Goal: Information Seeking & Learning: Learn about a topic

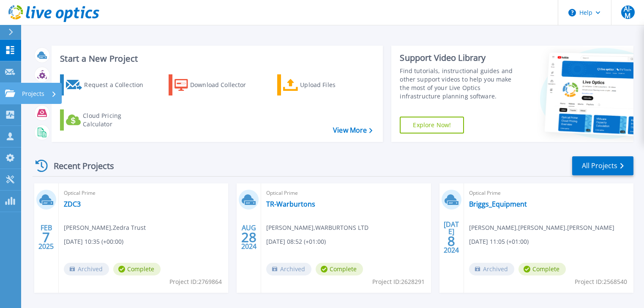
click at [7, 88] on link "Projects Projects" at bounding box center [10, 94] width 21 height 22
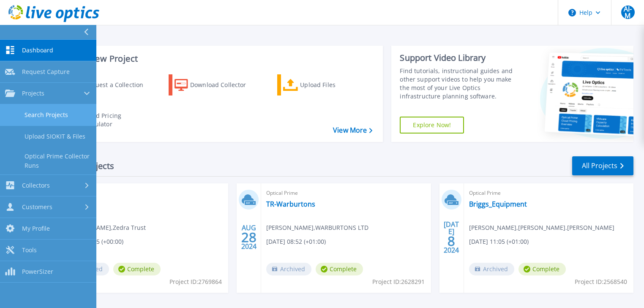
click at [56, 112] on link "Search Projects" at bounding box center [48, 115] width 96 height 22
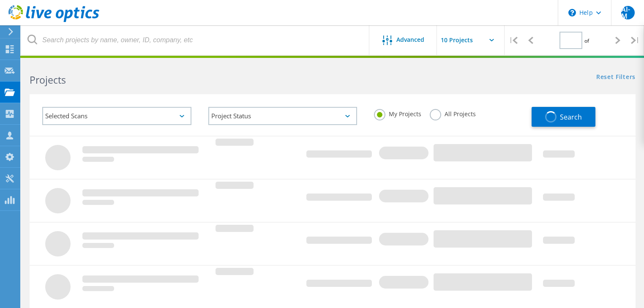
type input "1"
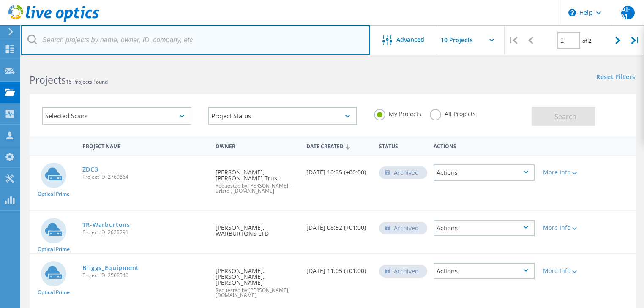
click at [113, 41] on input "text" at bounding box center [195, 40] width 349 height 30
click at [74, 38] on input "text" at bounding box center [195, 40] width 349 height 30
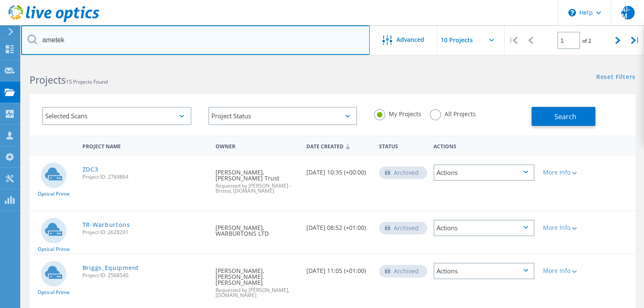
type input "ametek"
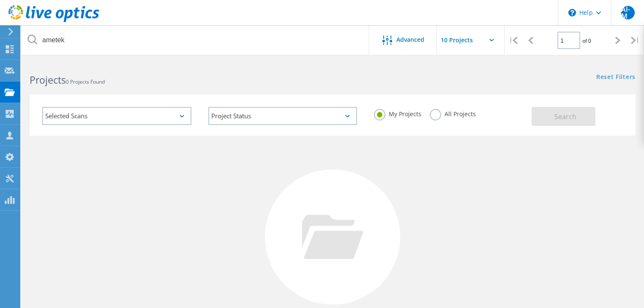
click at [135, 112] on div "Selected Scans" at bounding box center [116, 116] width 149 height 18
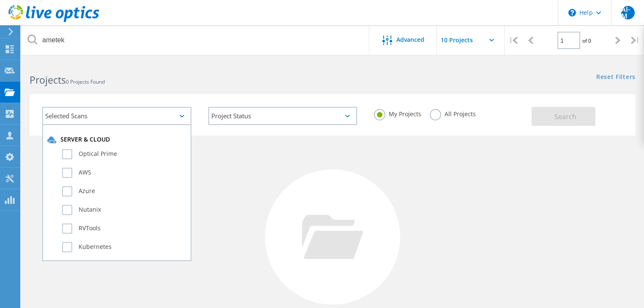
click at [236, 144] on div "No Projects Found Try refining your search." at bounding box center [333, 245] width 606 height 219
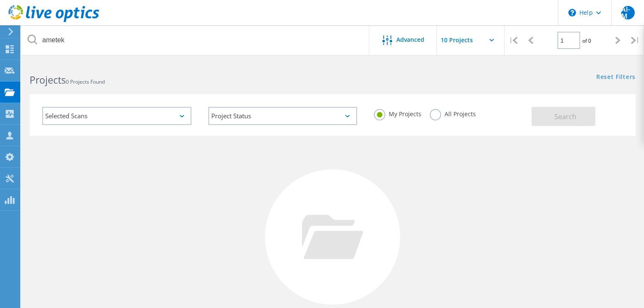
click at [438, 117] on label "All Projects" at bounding box center [453, 113] width 46 height 8
click at [0, 0] on input "All Projects" at bounding box center [0, 0] width 0 height 0
click at [560, 115] on span "Search" at bounding box center [566, 116] width 22 height 9
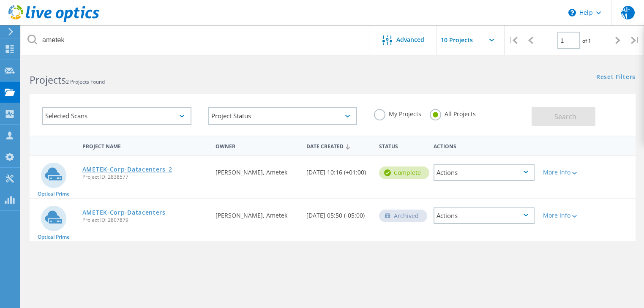
click at [109, 172] on link "AMETEK-Corp-Datacenters_2" at bounding box center [127, 170] width 90 height 6
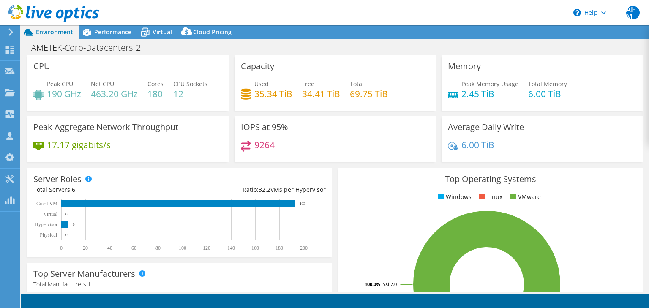
select select "EULondon"
select select "USD"
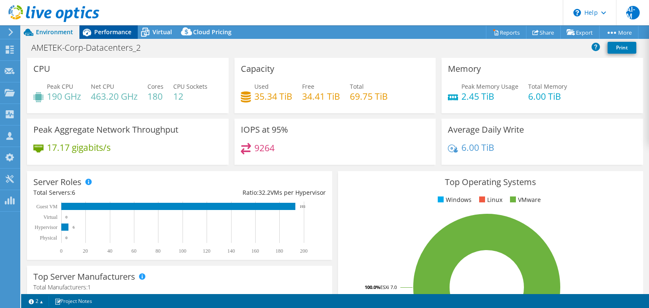
click at [115, 31] on span "Performance" at bounding box center [112, 32] width 37 height 8
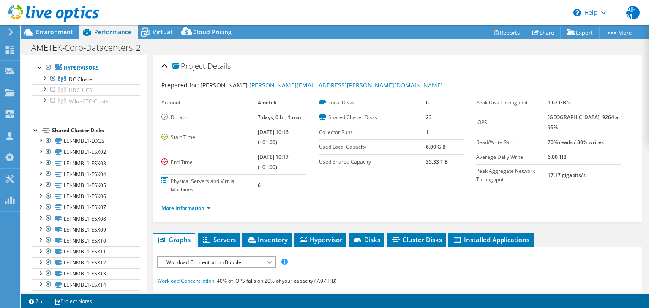
scroll to position [41, 0]
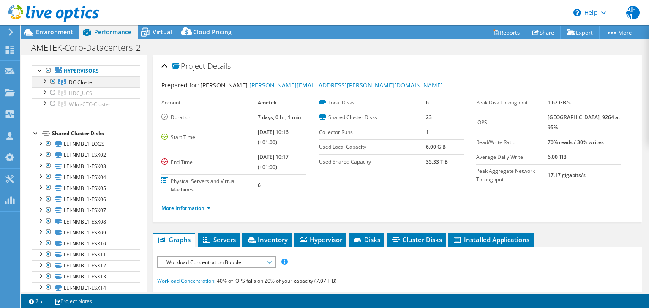
click at [46, 85] on div at bounding box center [44, 81] width 8 height 8
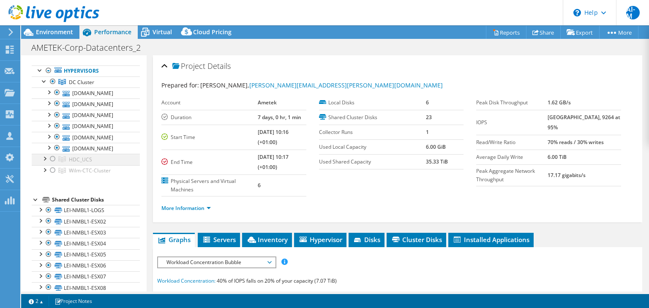
click at [46, 162] on div at bounding box center [44, 158] width 8 height 8
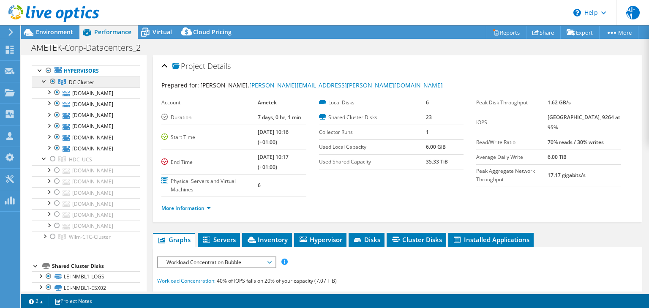
click at [82, 86] on span "DC Cluster" at bounding box center [81, 82] width 25 height 7
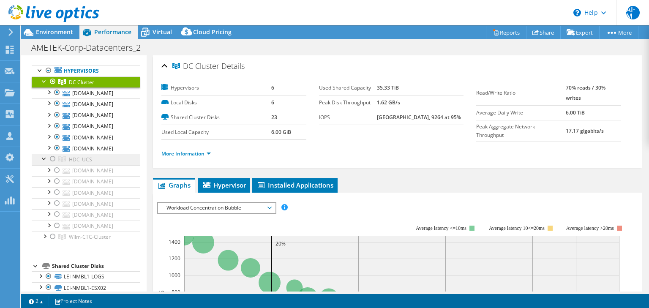
click at [78, 163] on span "HDC_UCS" at bounding box center [80, 159] width 23 height 7
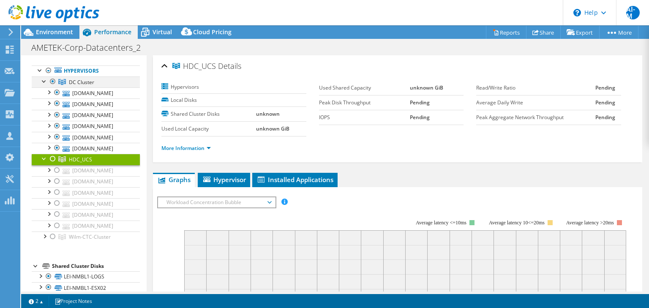
click at [51, 87] on div at bounding box center [53, 82] width 8 height 10
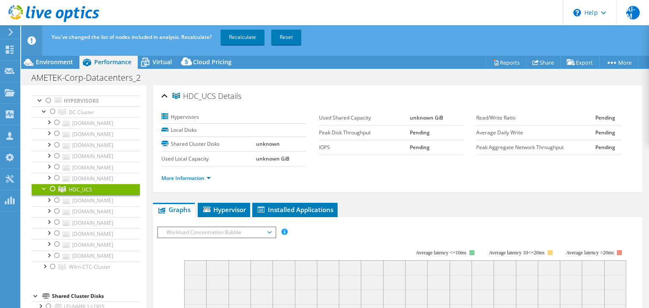
click at [53, 194] on div at bounding box center [53, 189] width 8 height 10
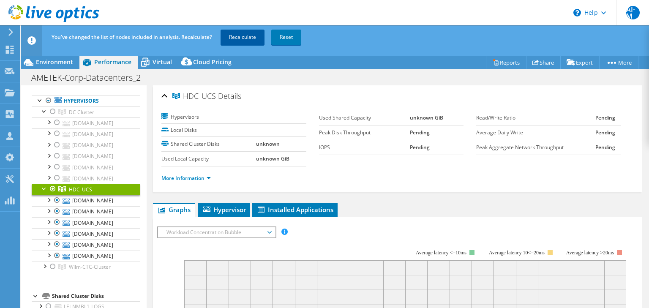
click at [250, 38] on link "Recalculate" at bounding box center [243, 37] width 44 height 15
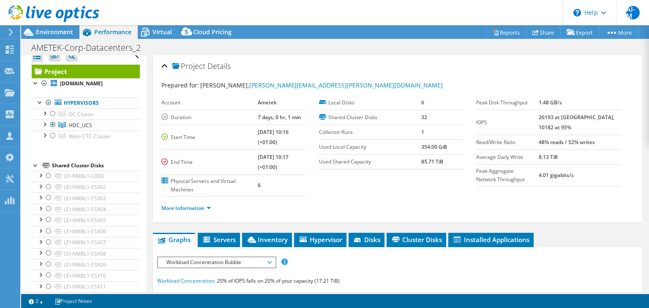
scroll to position [0, 0]
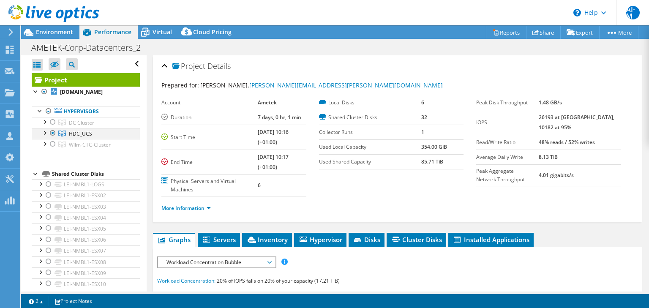
click at [45, 137] on div at bounding box center [44, 132] width 8 height 8
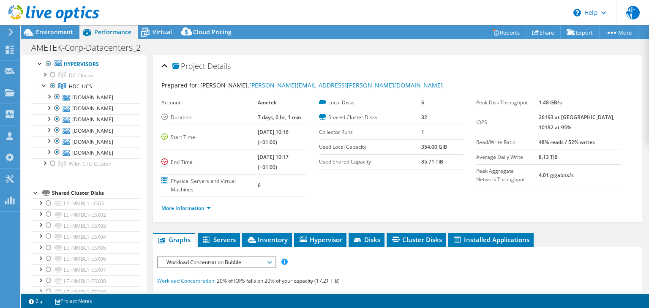
scroll to position [63, 0]
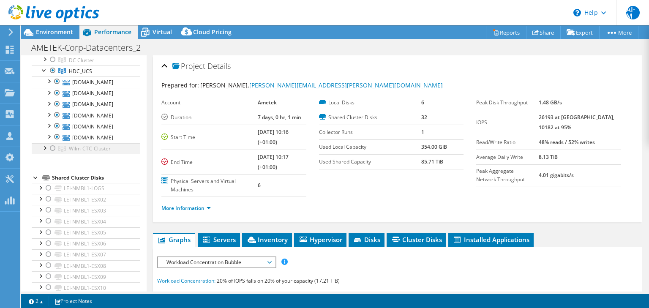
click at [45, 152] on div at bounding box center [44, 147] width 8 height 8
click at [52, 153] on div at bounding box center [53, 148] width 8 height 10
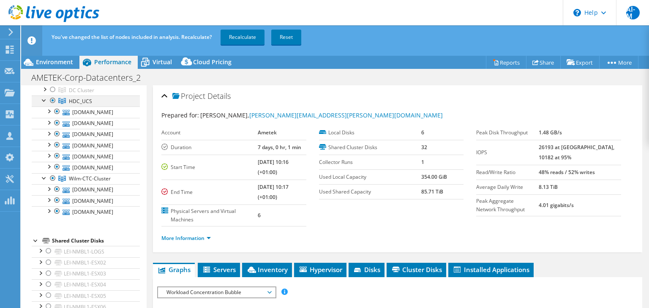
click at [52, 106] on div at bounding box center [53, 101] width 8 height 10
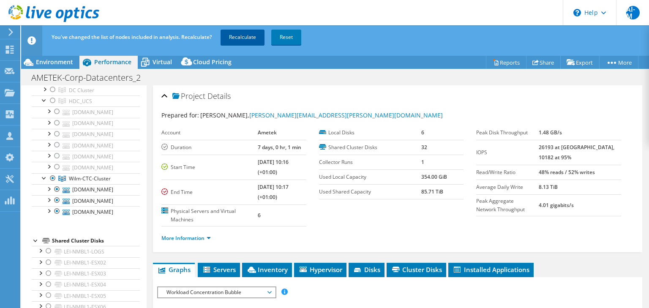
click at [240, 36] on link "Recalculate" at bounding box center [243, 37] width 44 height 15
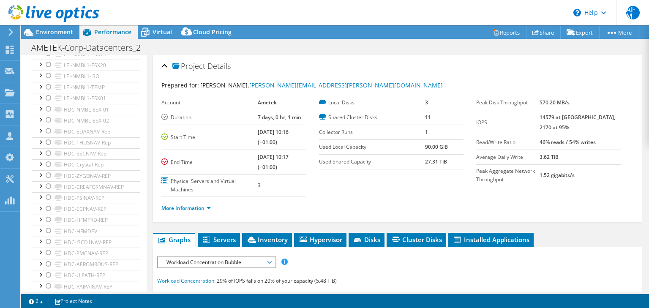
scroll to position [0, 0]
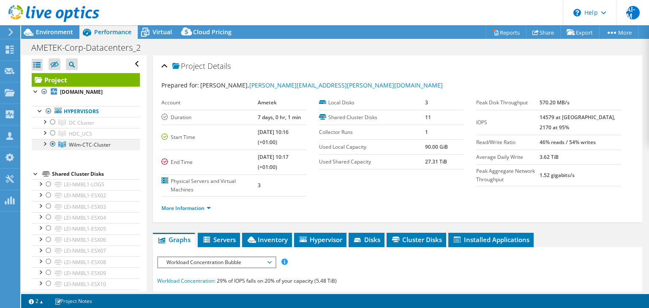
click at [46, 148] on div at bounding box center [44, 143] width 8 height 8
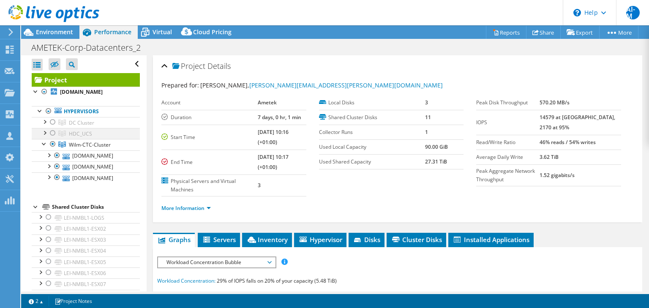
click at [45, 137] on div at bounding box center [44, 132] width 8 height 8
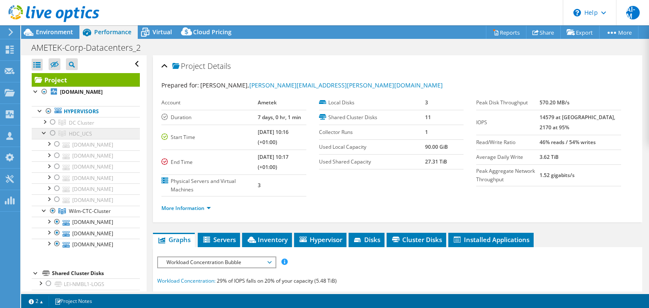
click at [101, 137] on link "HDC_UCS" at bounding box center [86, 133] width 108 height 11
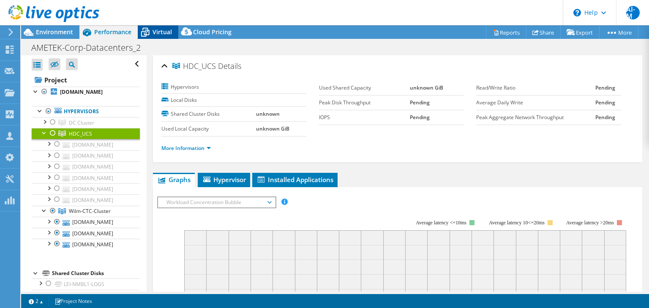
click at [162, 32] on span "Virtual" at bounding box center [162, 32] width 19 height 8
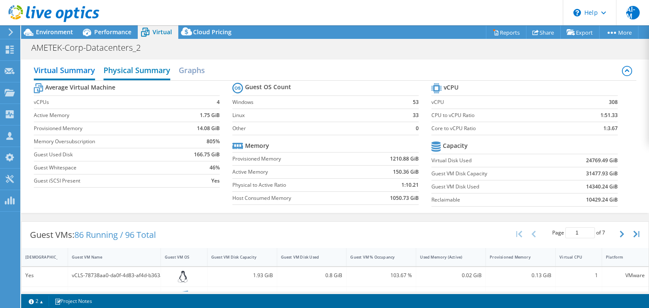
click at [140, 71] on h2 "Physical Summary" at bounding box center [137, 71] width 67 height 19
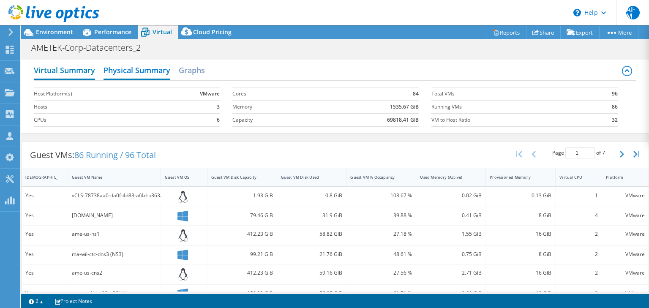
click at [79, 73] on h2 "Virtual Summary" at bounding box center [64, 71] width 61 height 19
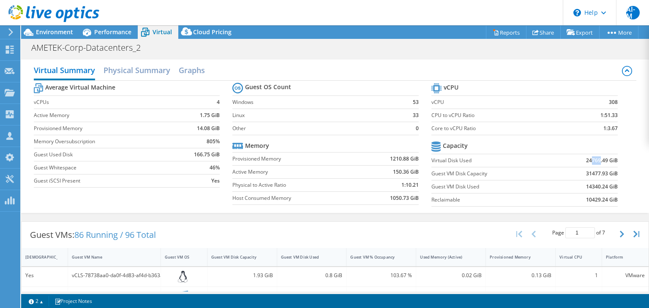
drag, startPoint x: 587, startPoint y: 159, endPoint x: 595, endPoint y: 160, distance: 8.6
click at [595, 160] on b "24769.49 GiB" at bounding box center [602, 160] width 32 height 8
click at [95, 30] on span "Performance" at bounding box center [112, 32] width 37 height 8
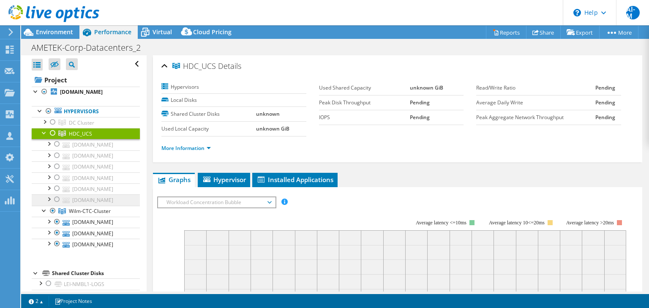
scroll to position [112, 0]
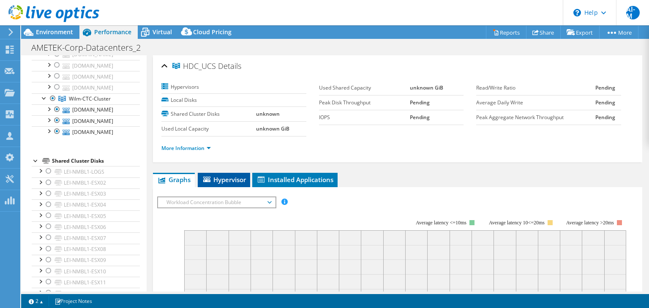
click at [230, 178] on span "Hypervisor" at bounding box center [224, 179] width 44 height 8
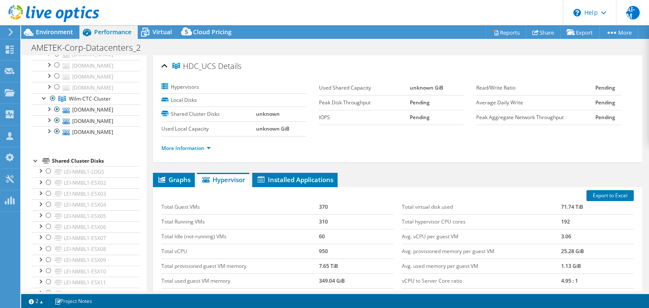
scroll to position [107, 0]
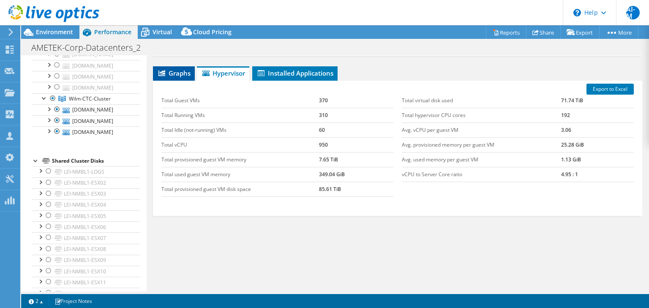
click at [173, 75] on span "Graphs" at bounding box center [173, 73] width 33 height 8
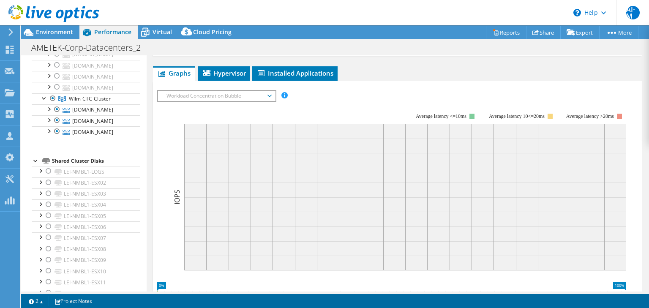
scroll to position [0, 0]
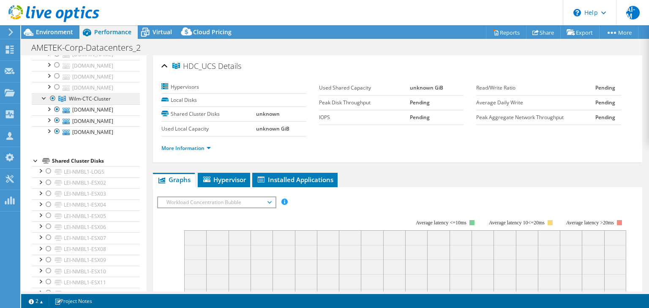
click at [105, 102] on span "Wilm-CTC-Cluster" at bounding box center [90, 98] width 42 height 7
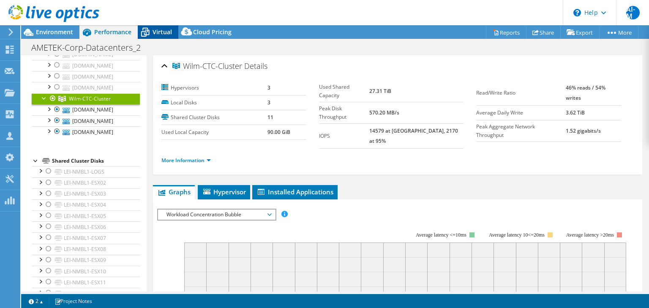
click at [156, 33] on span "Virtual" at bounding box center [162, 32] width 19 height 8
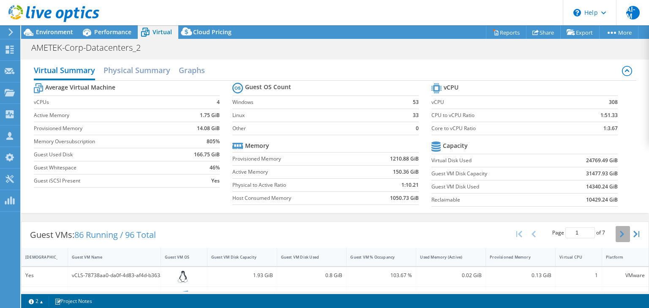
click at [620, 235] on icon "button" at bounding box center [622, 234] width 4 height 7
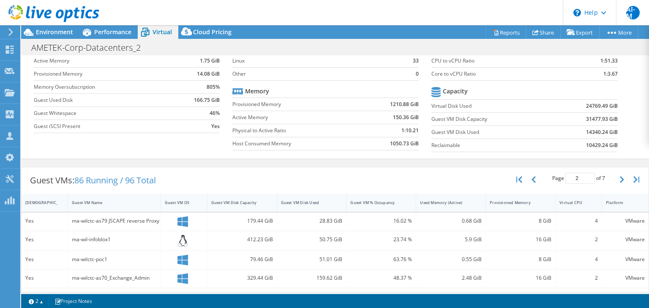
scroll to position [41, 0]
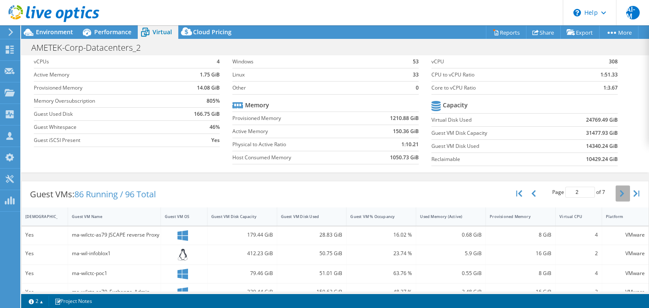
click at [620, 192] on icon "button" at bounding box center [622, 193] width 4 height 7
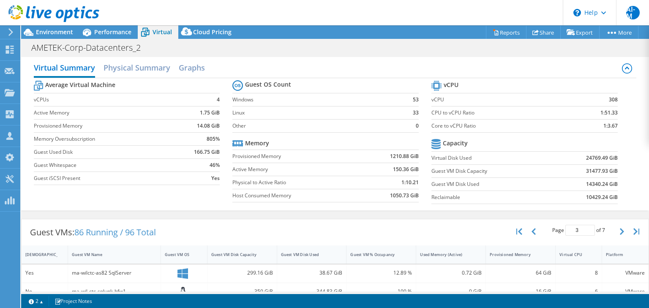
scroll to position [0, 0]
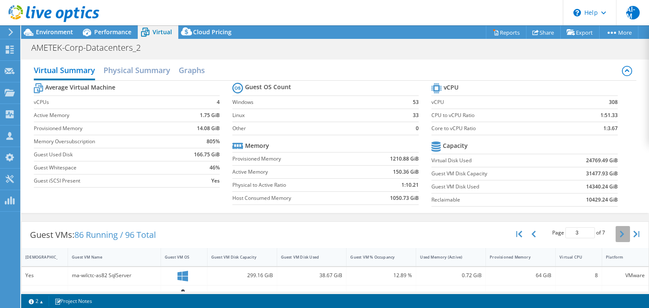
click at [620, 233] on icon "button" at bounding box center [622, 234] width 4 height 7
click at [620, 231] on icon "button" at bounding box center [622, 234] width 4 height 7
click at [620, 232] on icon "button" at bounding box center [622, 234] width 4 height 7
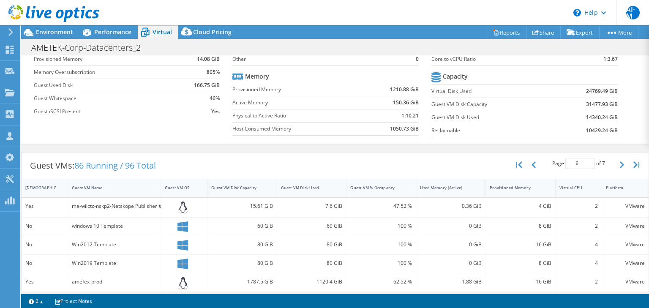
scroll to position [41, 0]
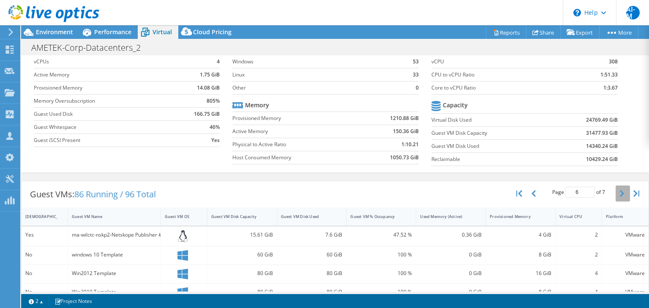
click at [616, 190] on button "button" at bounding box center [623, 194] width 14 height 16
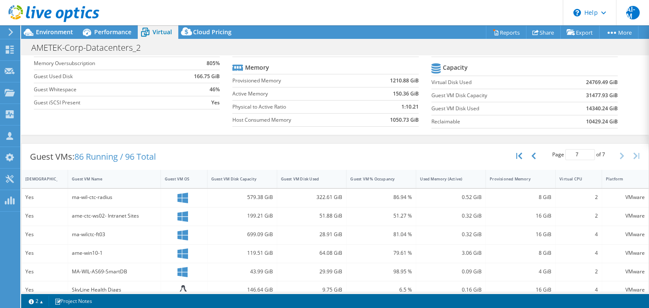
scroll to position [90, 0]
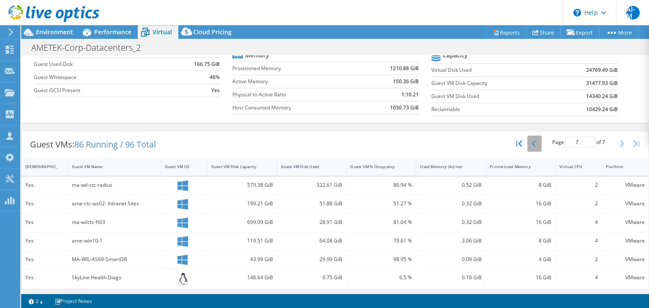
click at [532, 142] on icon "button" at bounding box center [534, 143] width 4 height 7
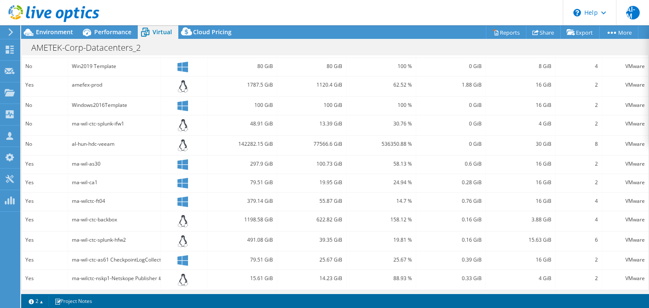
scroll to position [0, 0]
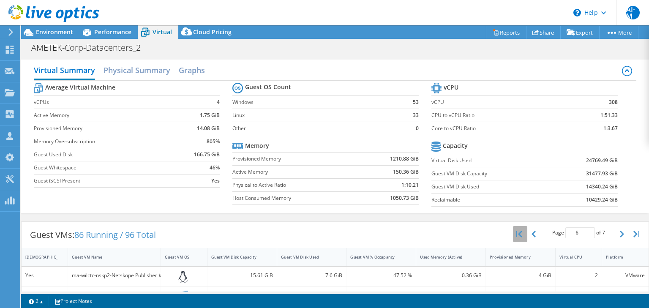
click at [517, 231] on icon "button" at bounding box center [520, 234] width 6 height 7
type input "1"
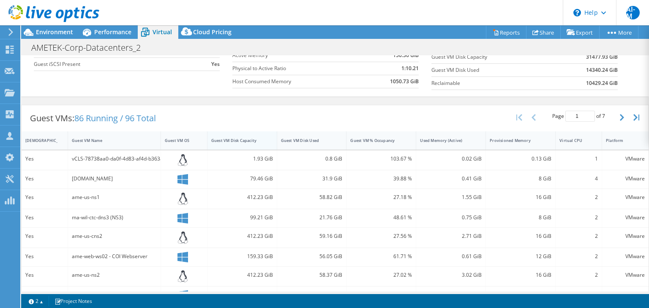
scroll to position [112, 0]
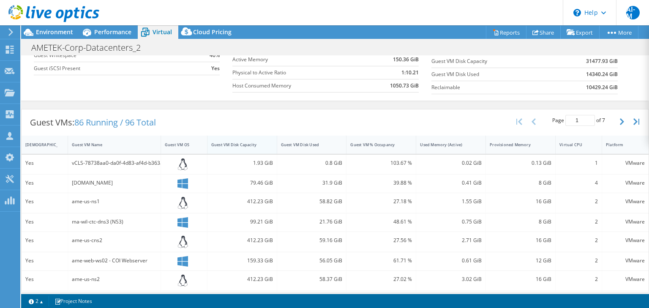
click at [246, 142] on div "Guest VM Disk Capacity" at bounding box center [237, 144] width 52 height 5
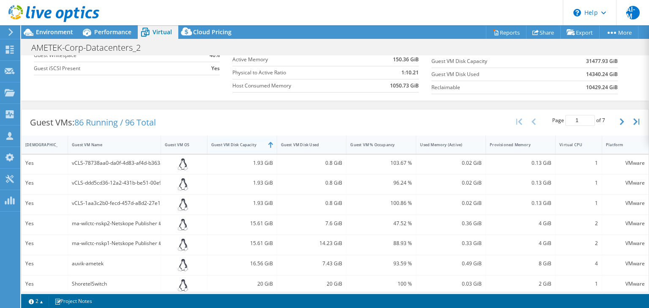
click at [235, 143] on div "Guest VM Disk Capacity" at bounding box center [237, 144] width 52 height 5
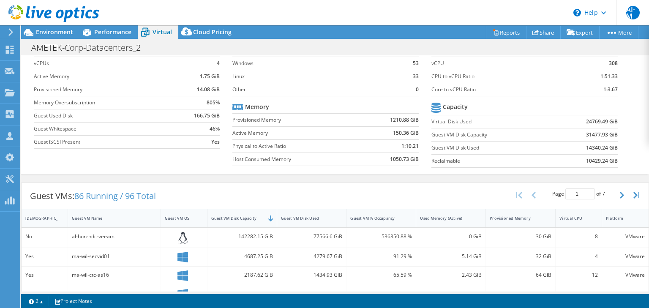
scroll to position [37, 0]
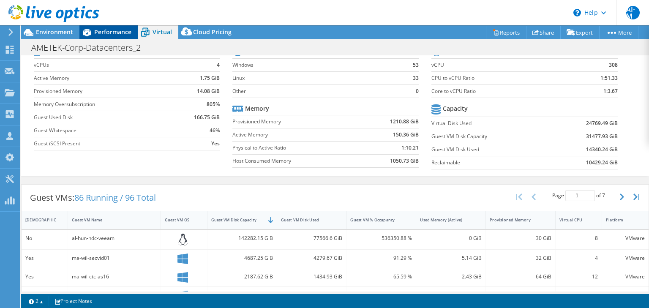
click at [107, 30] on span "Performance" at bounding box center [112, 32] width 37 height 8
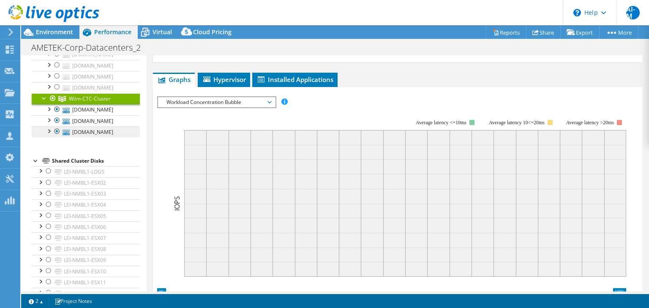
scroll to position [0, 0]
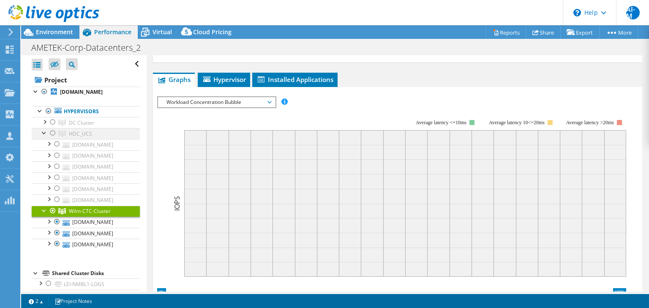
click at [52, 138] on div at bounding box center [53, 133] width 8 height 10
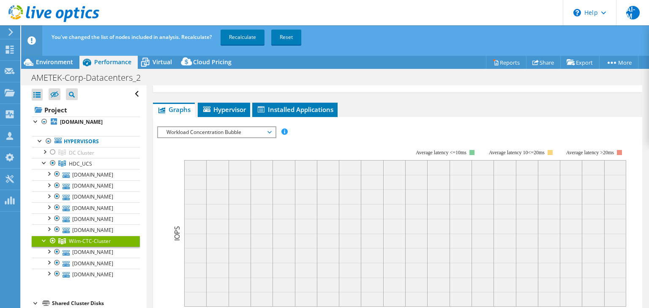
click at [52, 246] on div at bounding box center [53, 241] width 8 height 10
click at [242, 36] on link "Recalculate" at bounding box center [243, 37] width 44 height 15
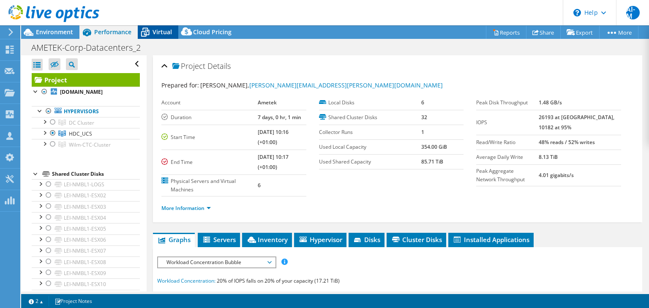
click at [164, 31] on span "Virtual" at bounding box center [162, 32] width 19 height 8
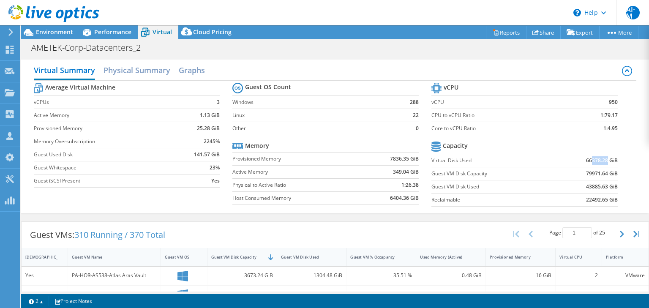
drag, startPoint x: 586, startPoint y: 160, endPoint x: 603, endPoint y: 162, distance: 16.6
click at [603, 162] on b "66378.28 GiB" at bounding box center [602, 160] width 32 height 8
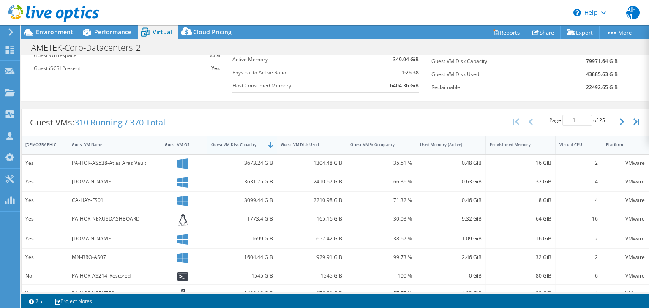
click at [234, 142] on div "Guest VM Disk Capacity" at bounding box center [237, 144] width 52 height 5
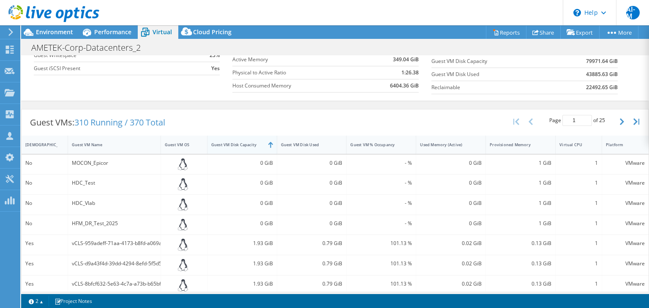
click at [234, 142] on div "Guest VM Disk Capacity" at bounding box center [237, 144] width 52 height 5
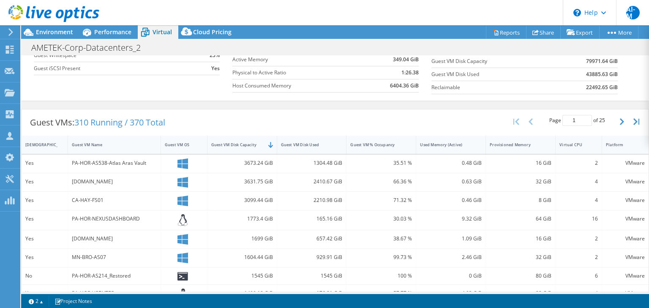
scroll to position [0, 0]
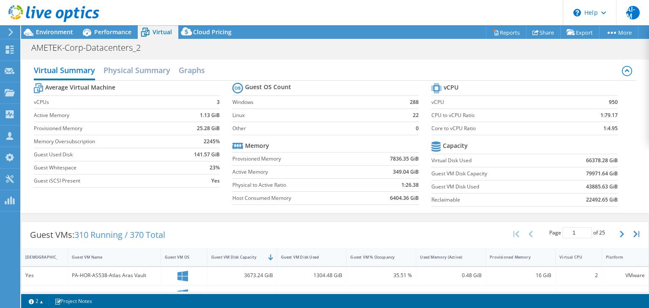
click at [612, 159] on b "66378.28 GiB" at bounding box center [602, 160] width 32 height 8
